Goal: Find specific fact: Find specific fact

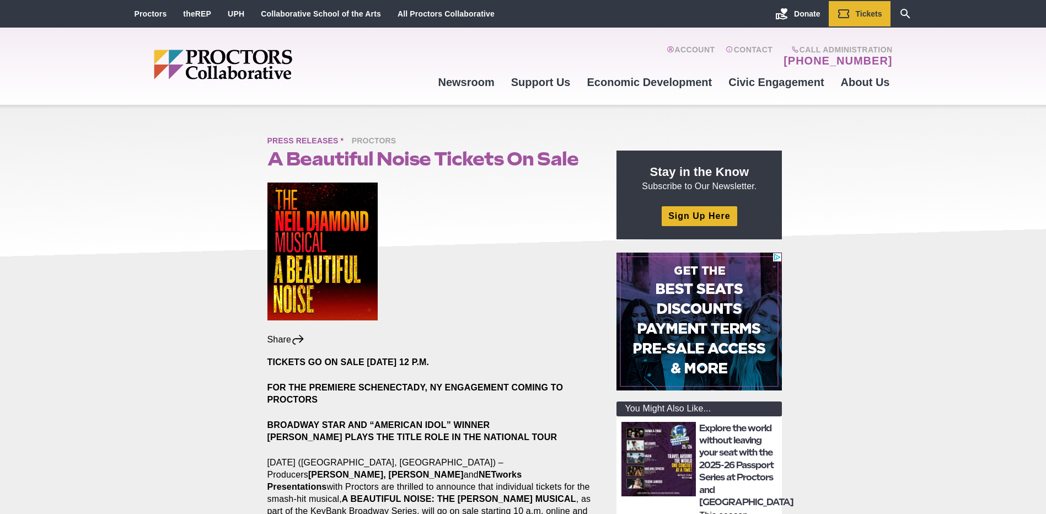
click at [314, 141] on span "Press Releases *" at bounding box center [308, 142] width 82 height 14
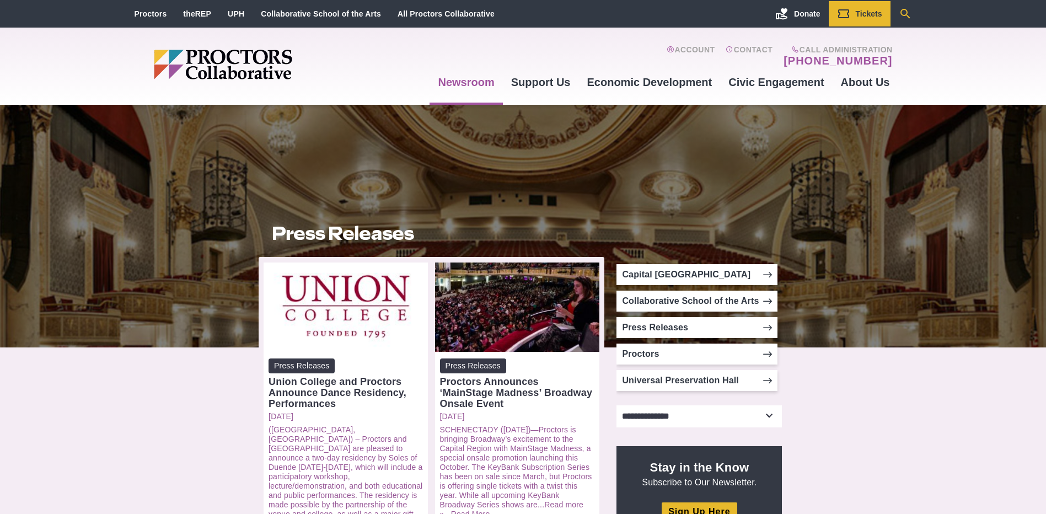
click at [909, 15] on icon "Search" at bounding box center [905, 13] width 13 height 13
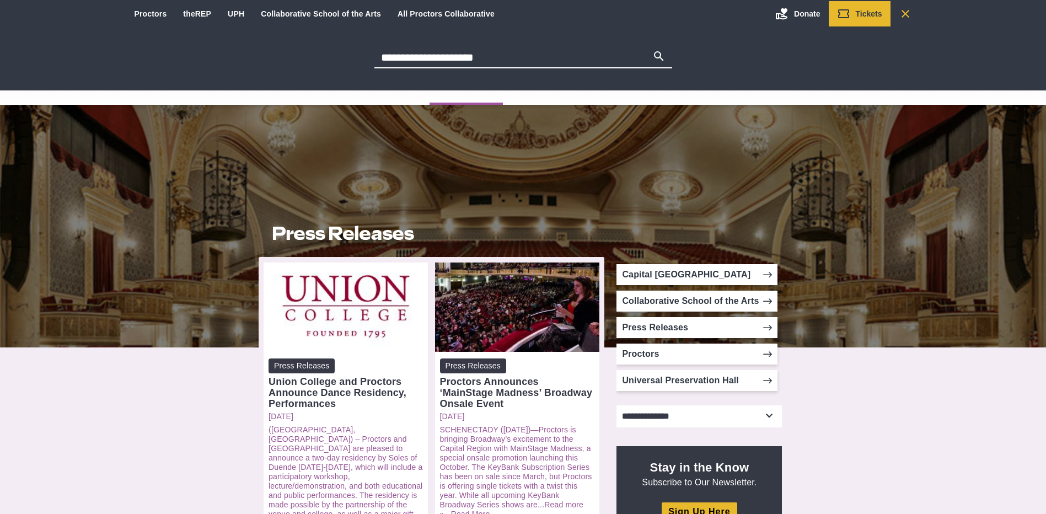
type input "**********"
click at [652, 50] on button "Search" at bounding box center [658, 57] width 13 height 15
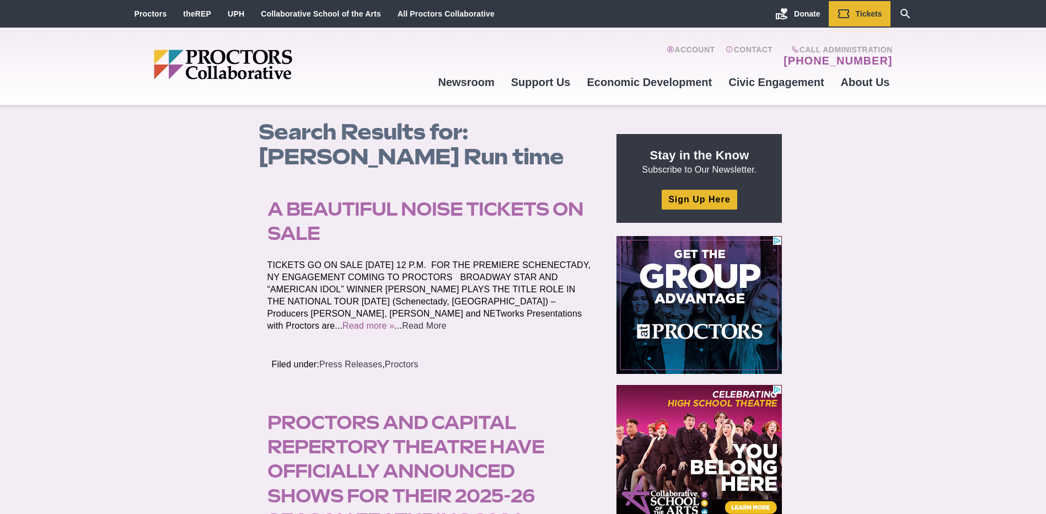
click at [402, 322] on link "Read More" at bounding box center [424, 325] width 45 height 9
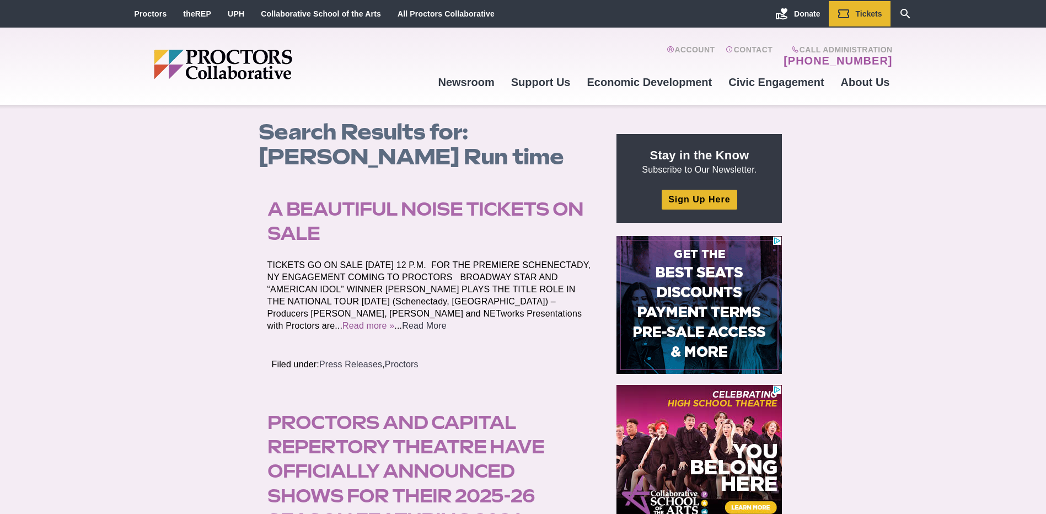
click at [402, 325] on link "Read More" at bounding box center [424, 325] width 45 height 9
